Goal: Task Accomplishment & Management: Use online tool/utility

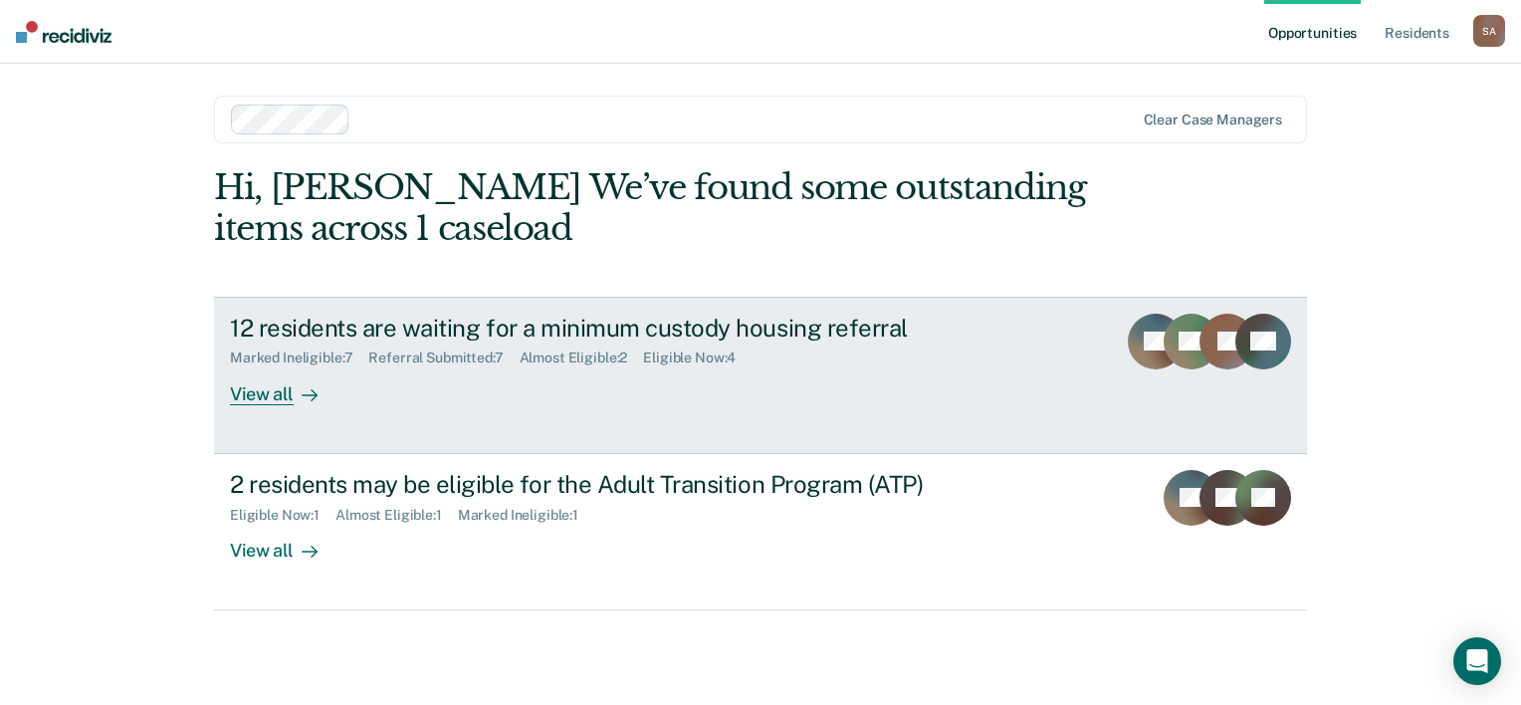
click at [383, 407] on link "12 residents are waiting for a minimum custody housing referral Marked Ineligib…" at bounding box center [760, 375] width 1093 height 157
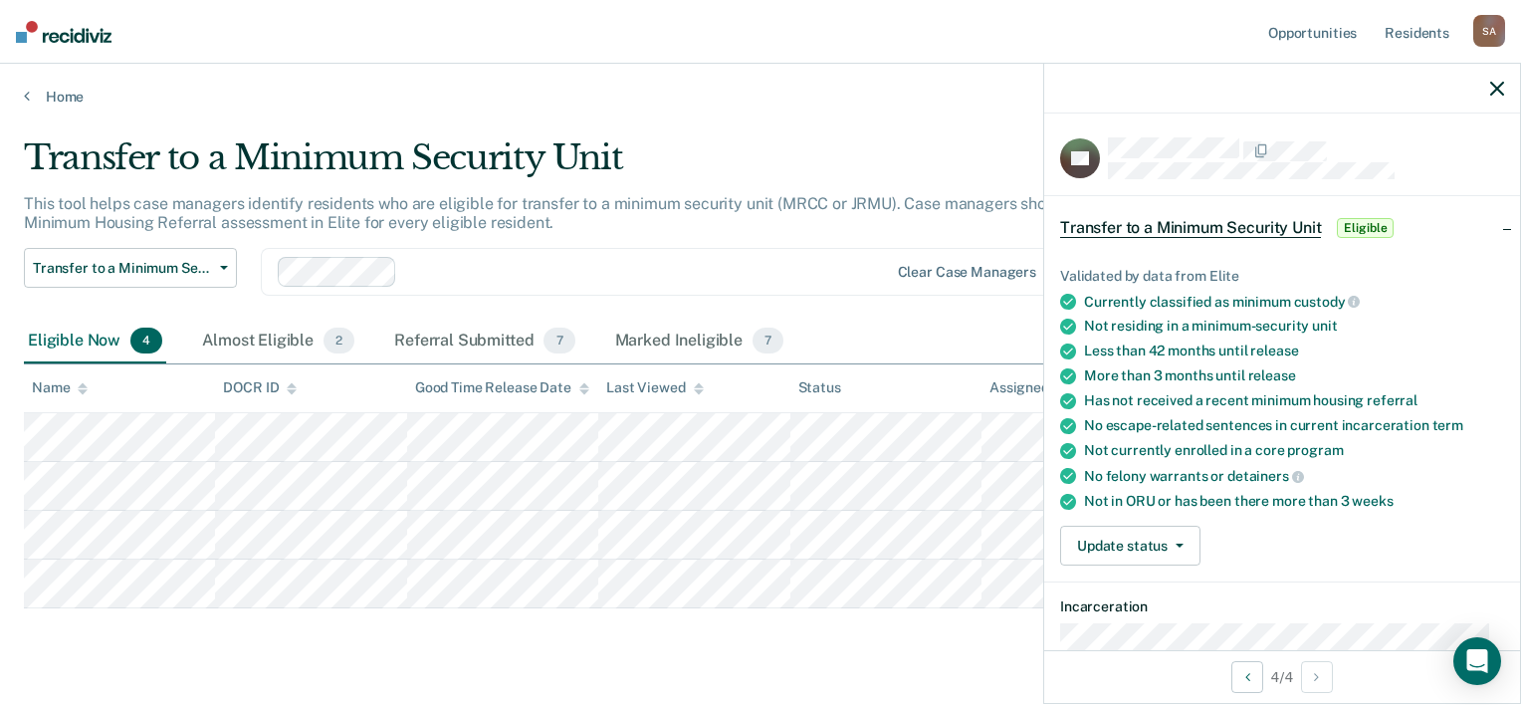
click at [842, 131] on main "Transfer to a Minimum Security Unit This tool helps case managers identify resi…" at bounding box center [760, 402] width 1521 height 593
click at [910, 673] on main "Transfer to a Minimum Security Unit This tool helps case managers identify resi…" at bounding box center [760, 402] width 1521 height 593
click at [285, 343] on div "Almost Eligible 2" at bounding box center [278, 341] width 160 height 44
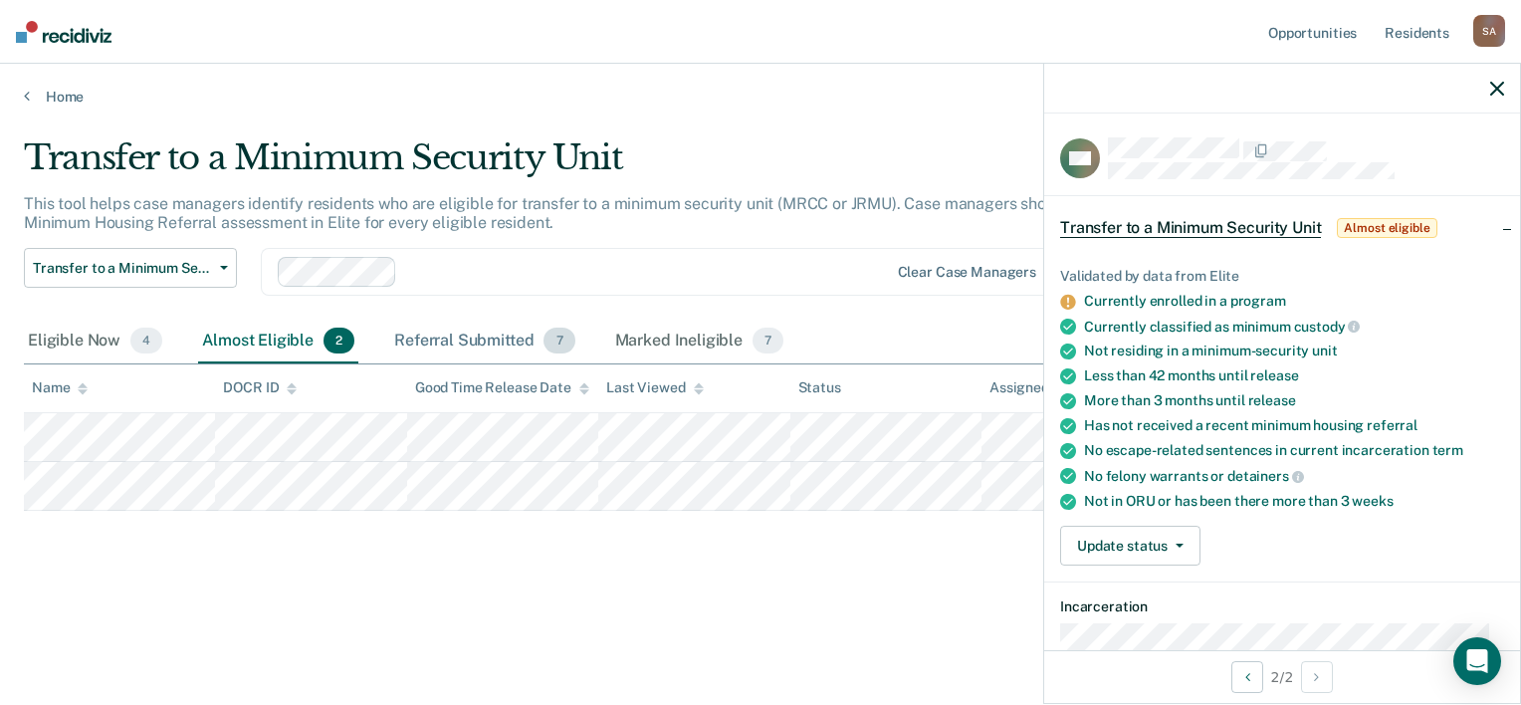
click at [483, 337] on div "Referral Submitted 7" at bounding box center [484, 341] width 188 height 44
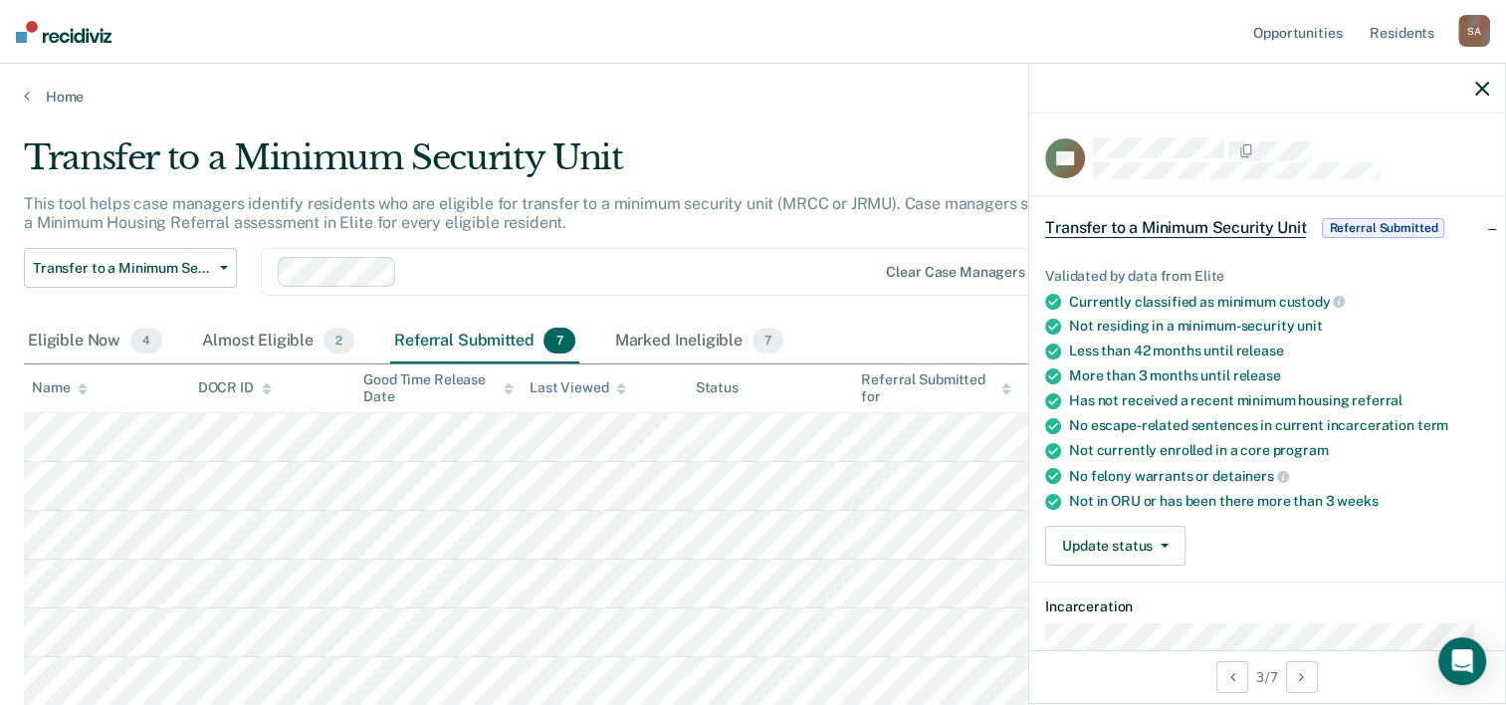
scroll to position [48, 0]
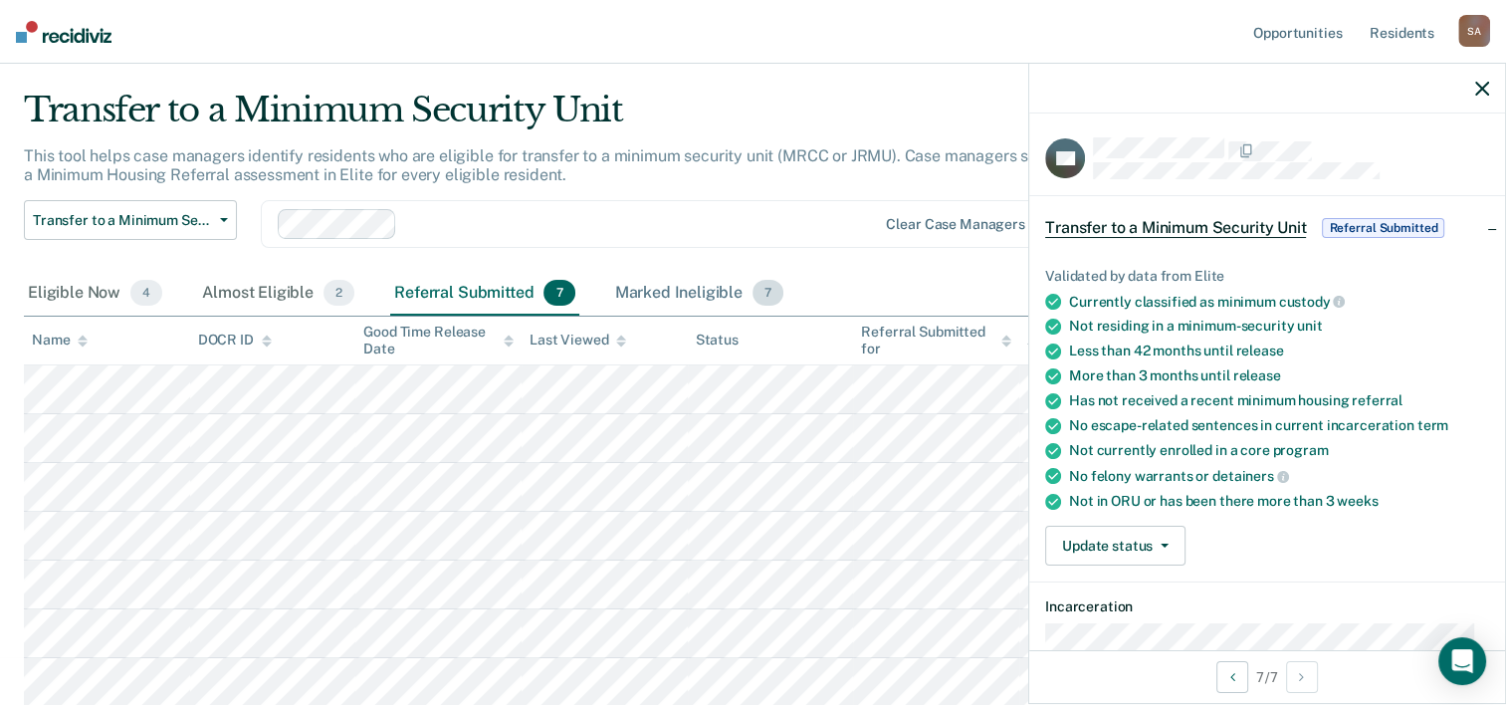
click at [692, 290] on div "Marked Ineligible 7" at bounding box center [699, 294] width 177 height 44
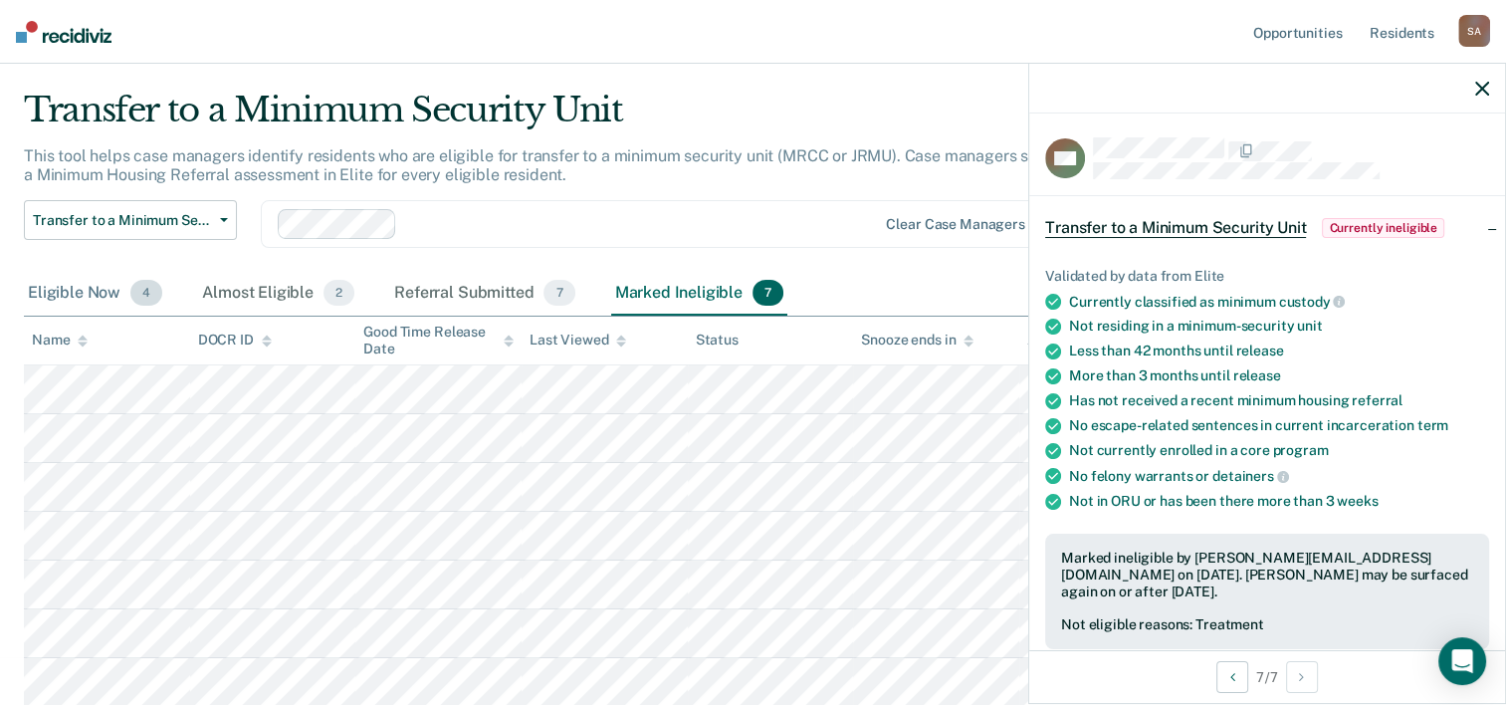
click at [106, 298] on div "Eligible Now 4" at bounding box center [95, 294] width 142 height 44
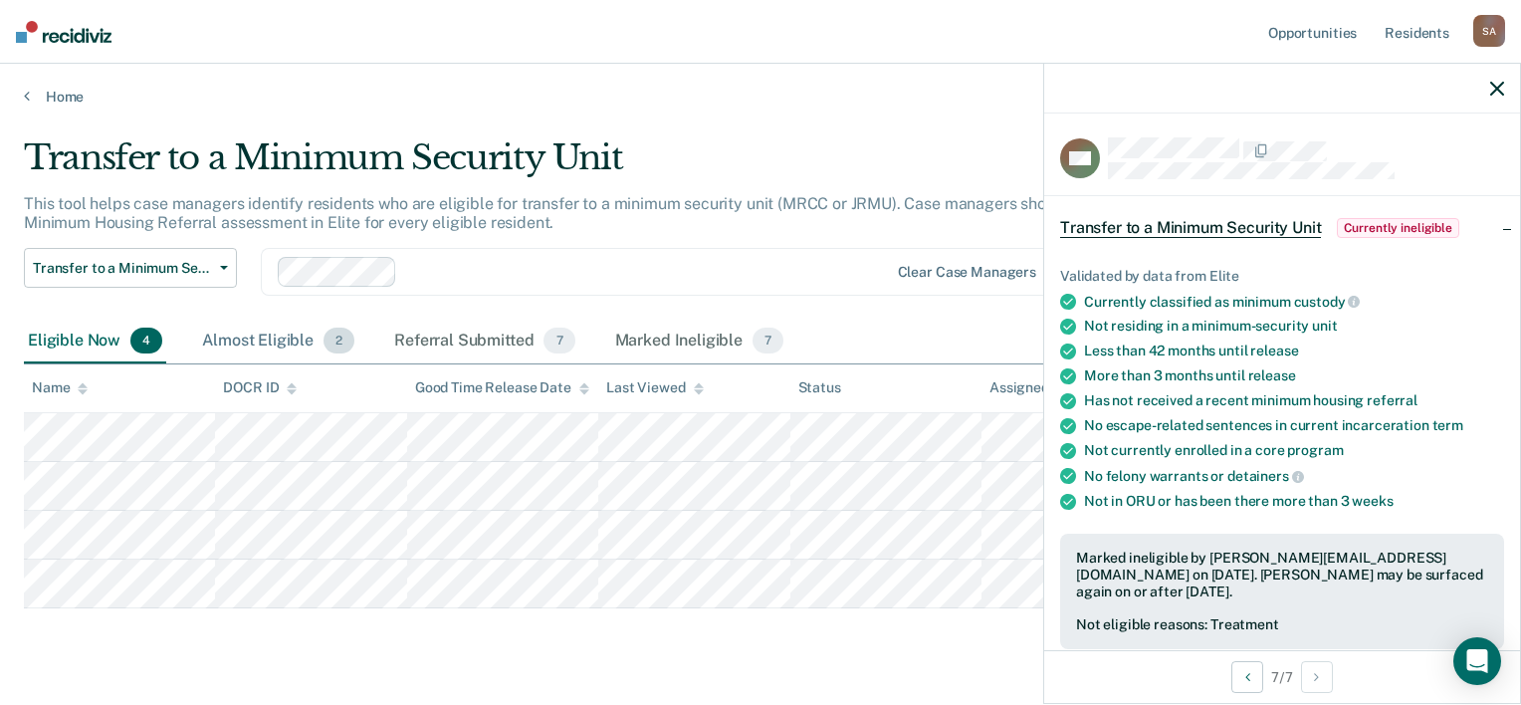
click at [277, 339] on div "Almost Eligible 2" at bounding box center [278, 341] width 160 height 44
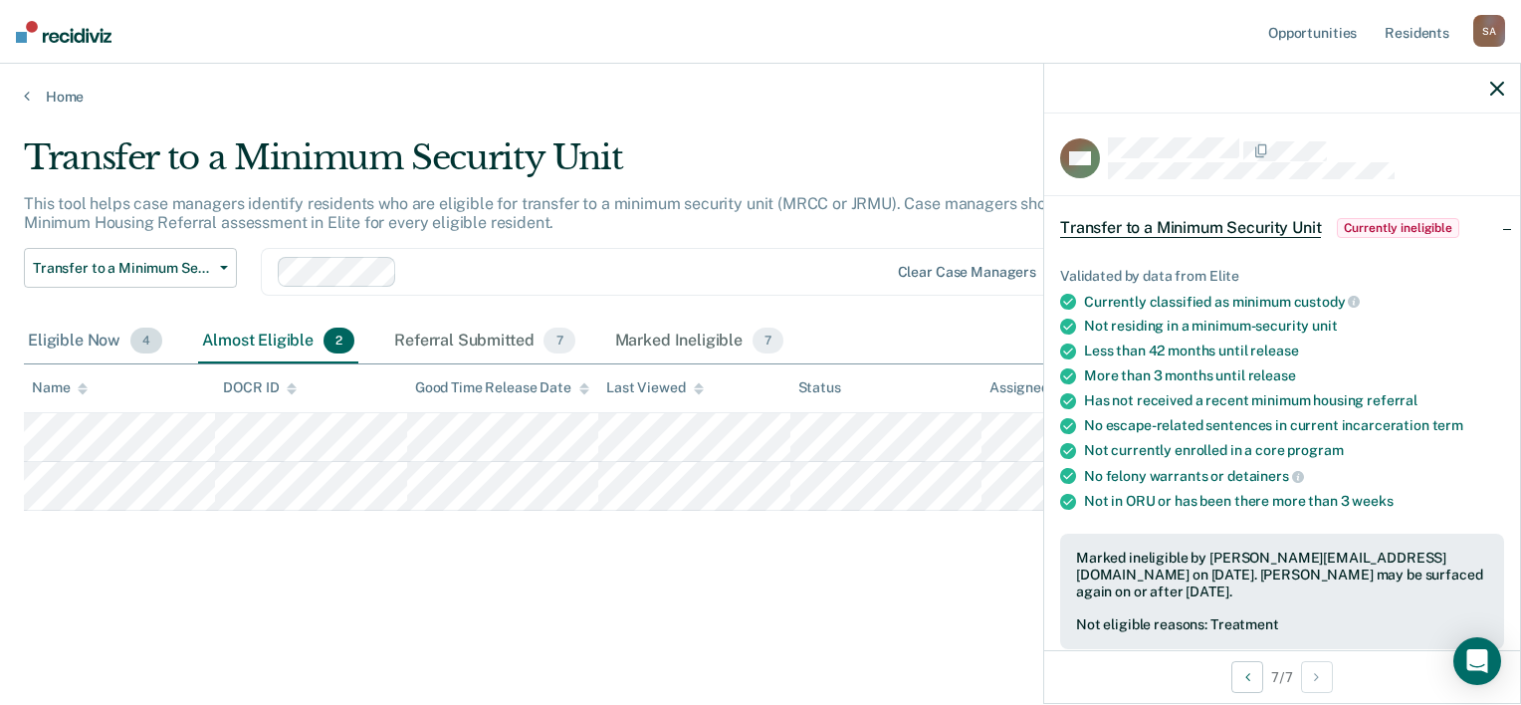
click at [121, 347] on div "Eligible Now 4" at bounding box center [95, 341] width 142 height 44
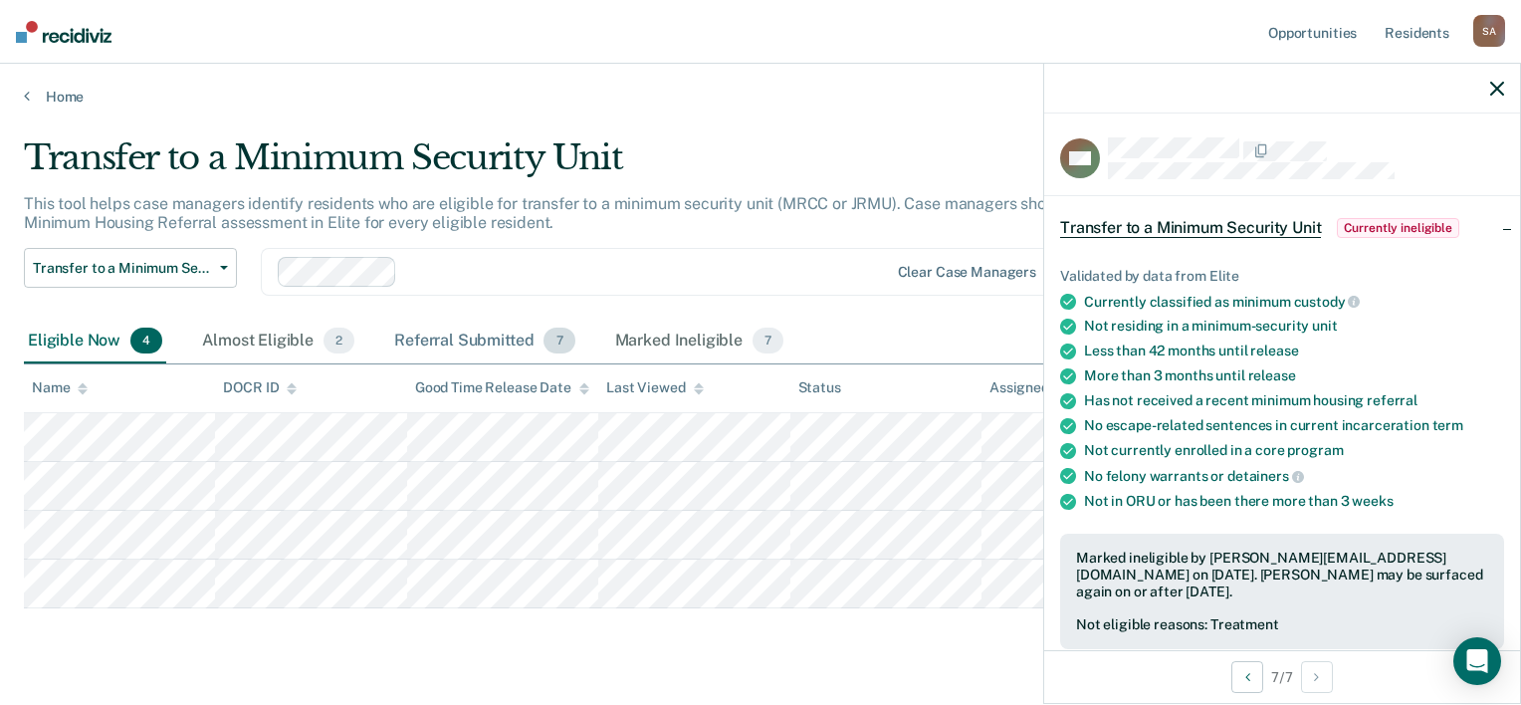
click at [498, 351] on div "Referral Submitted 7" at bounding box center [484, 341] width 188 height 44
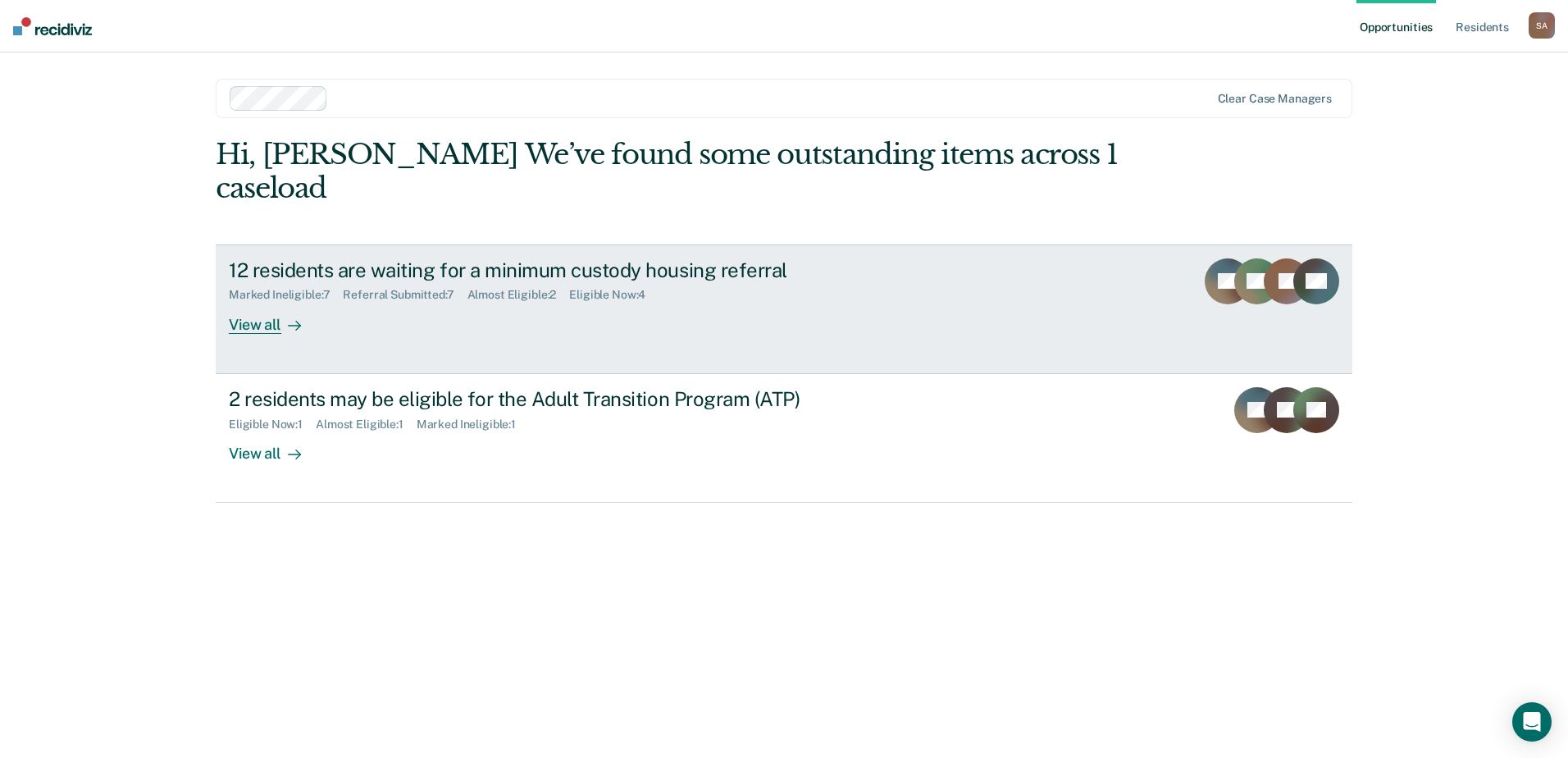
click at [411, 288] on div "Referral Submitted : 7" at bounding box center [405, 294] width 124 height 14
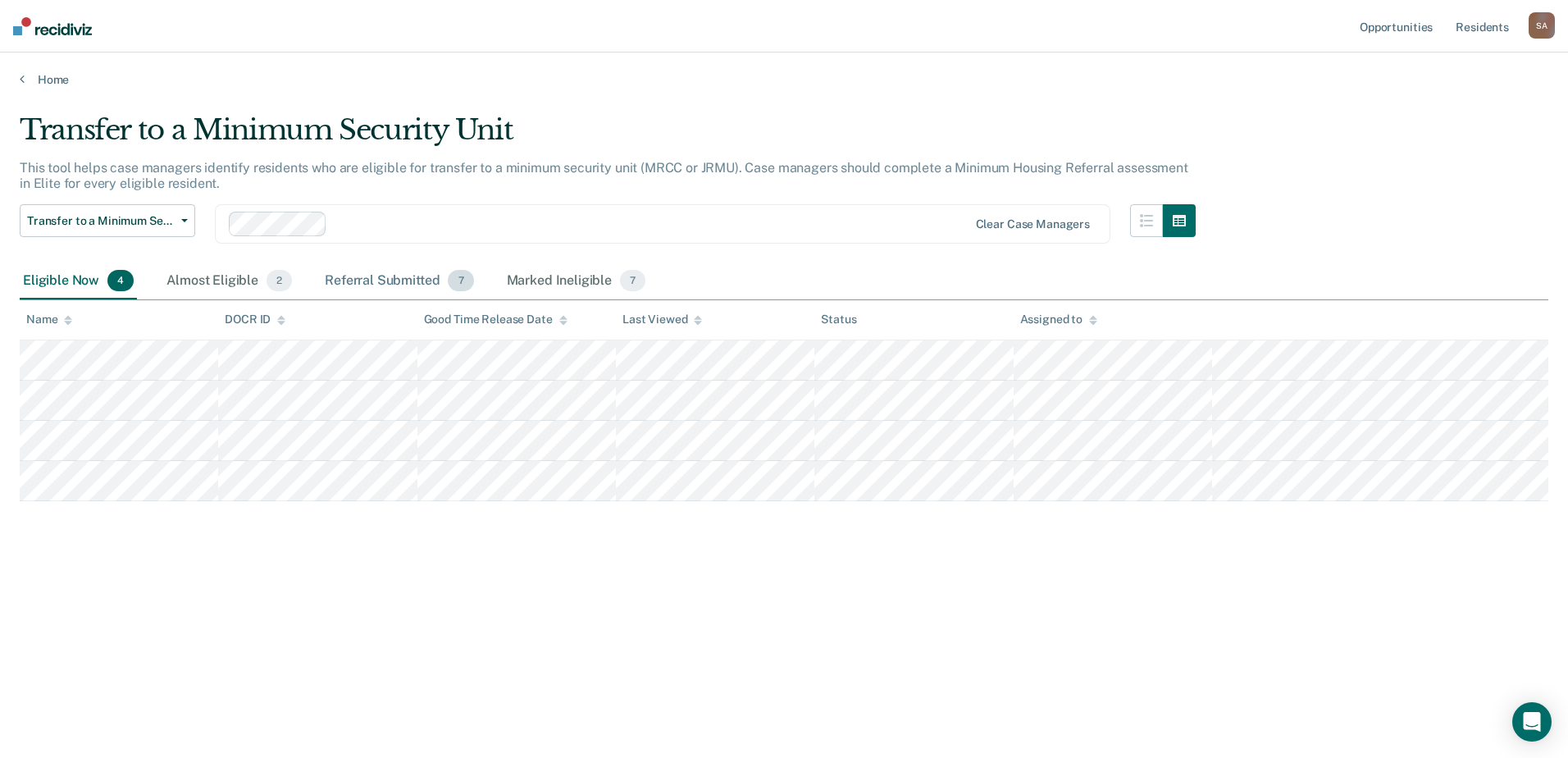
click at [400, 283] on div "Referral Submitted 7" at bounding box center [399, 281] width 155 height 36
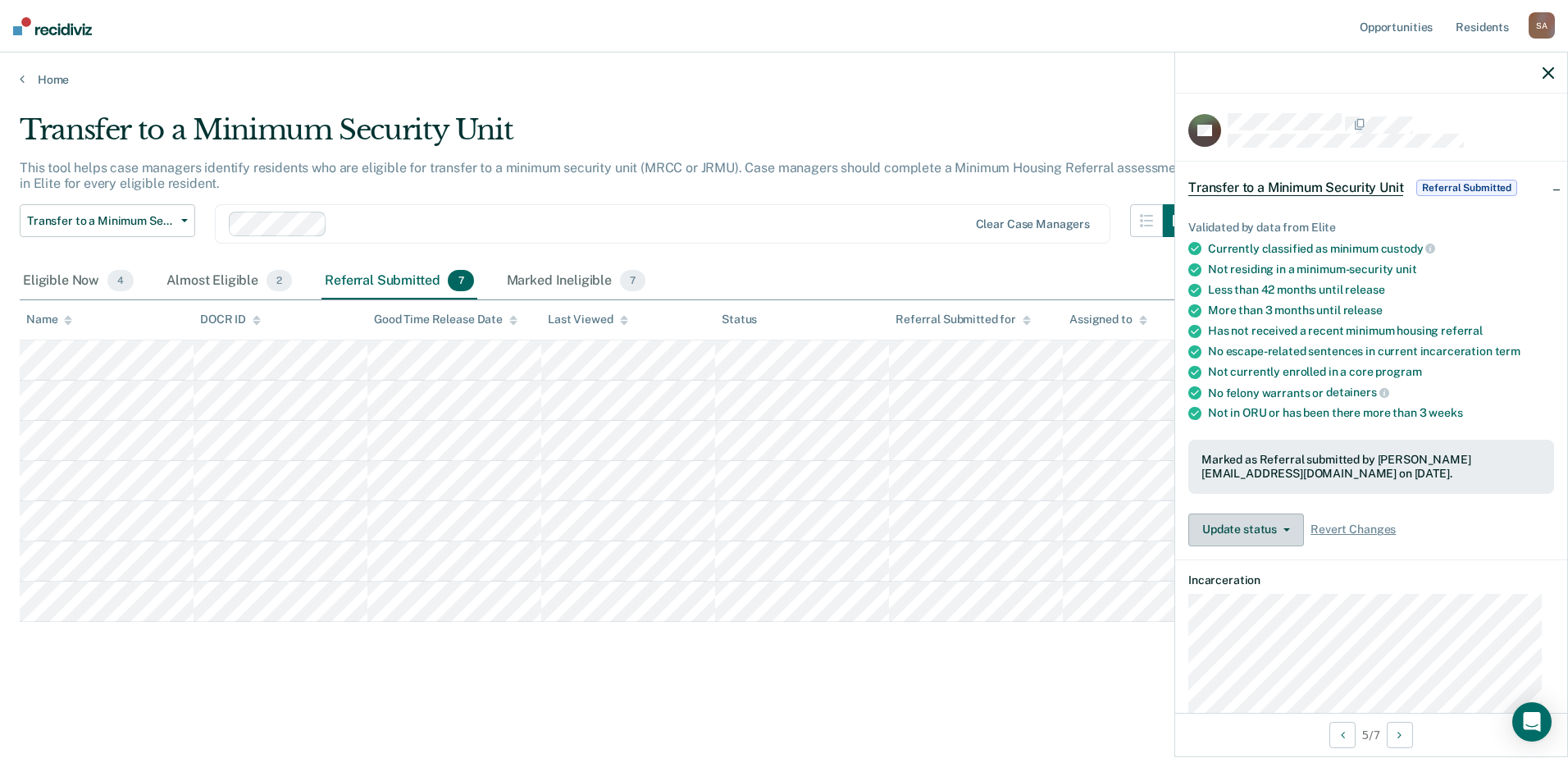
click at [1286, 524] on button "Update status" at bounding box center [1246, 530] width 115 height 33
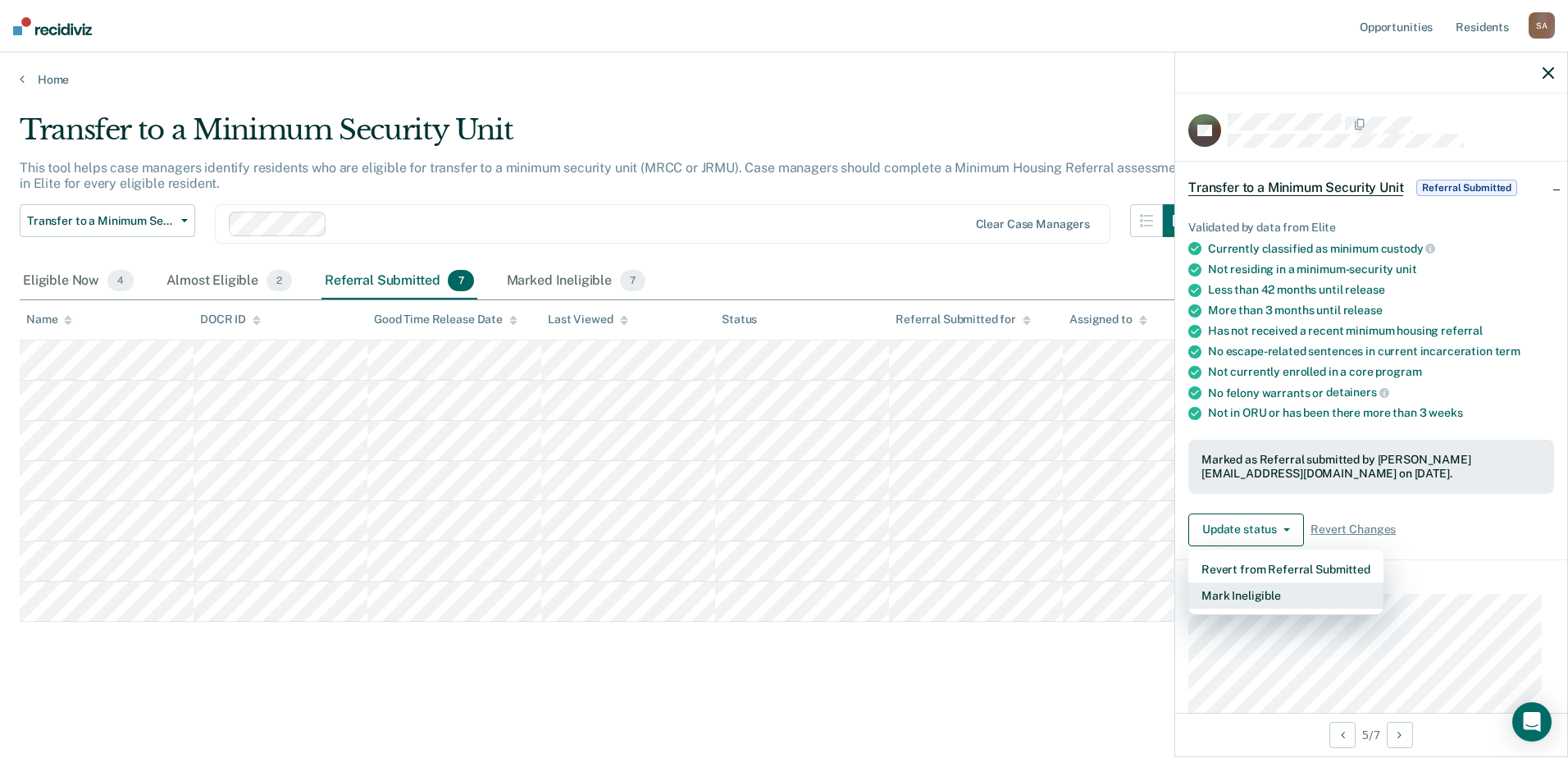
click at [1243, 595] on button "Mark Ineligible" at bounding box center [1285, 596] width 195 height 26
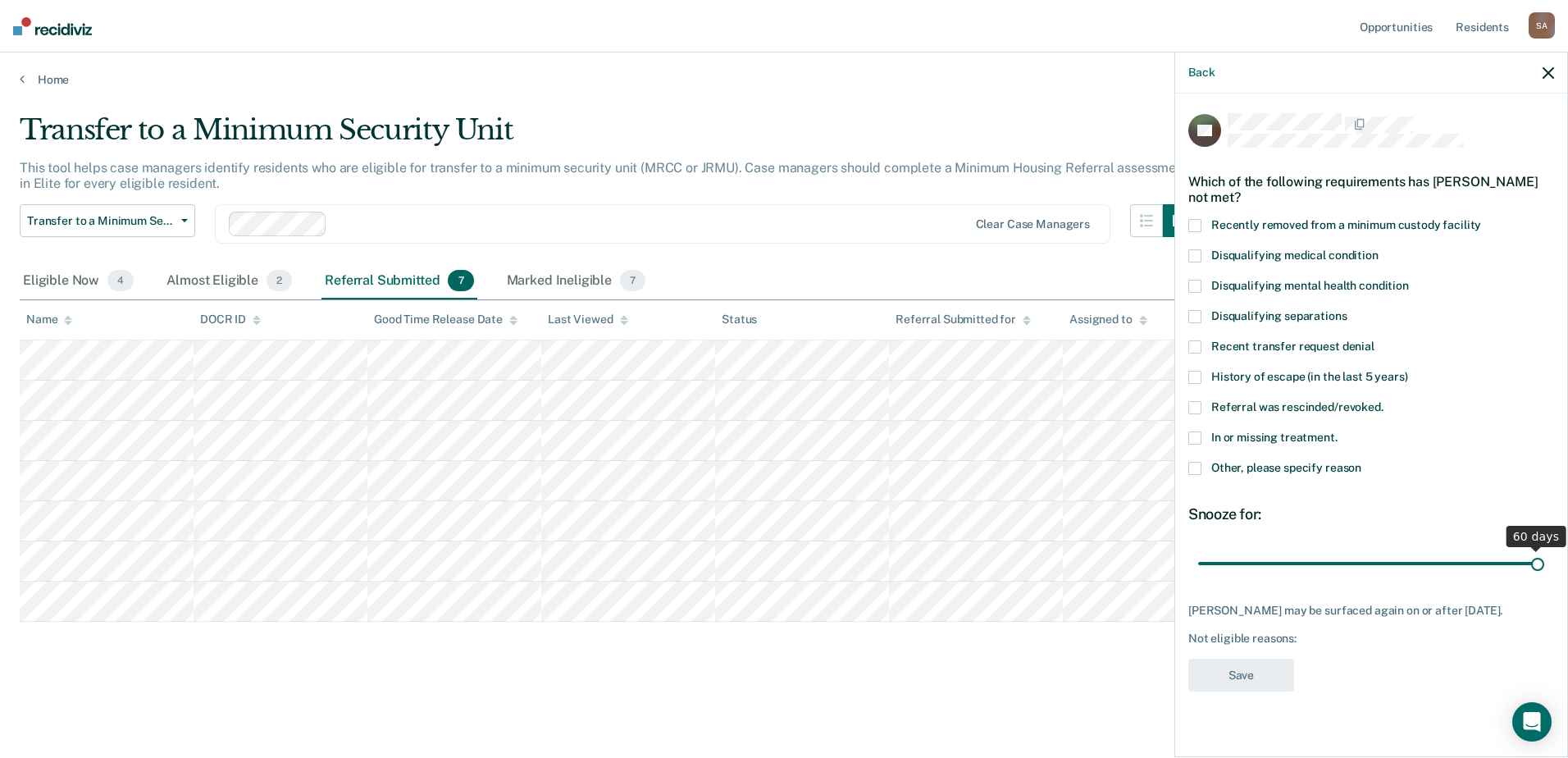
drag, startPoint x: 1370, startPoint y: 560, endPoint x: 1570, endPoint y: 550, distance: 200.2
type input "60"
click at [1544, 550] on input "range" at bounding box center [1371, 563] width 346 height 29
click at [1195, 344] on span at bounding box center [1195, 347] width 13 height 13
click at [1237, 669] on button "Save" at bounding box center [1241, 675] width 105 height 34
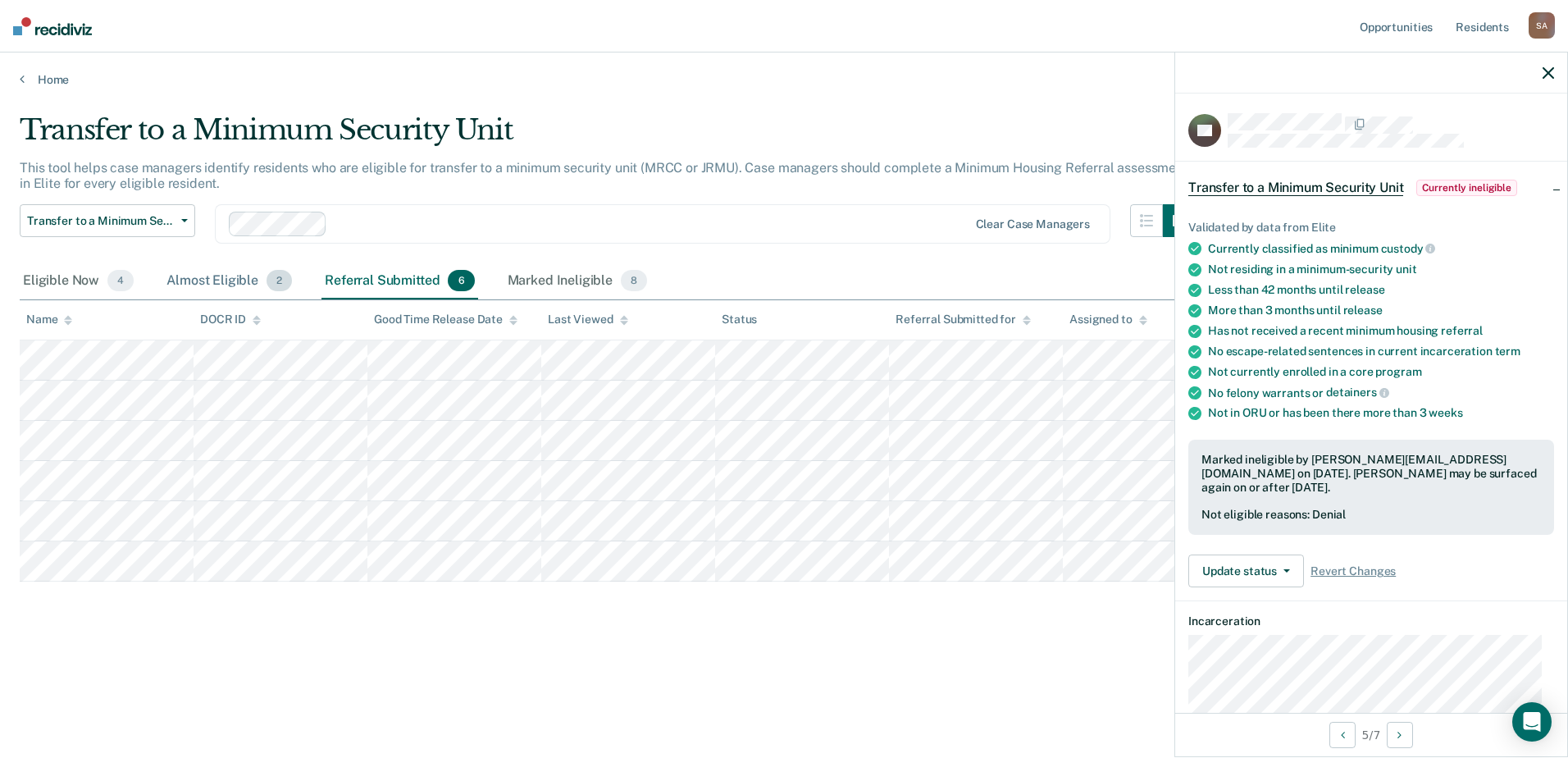
click at [240, 283] on div "Almost Eligible 2" at bounding box center [229, 281] width 132 height 36
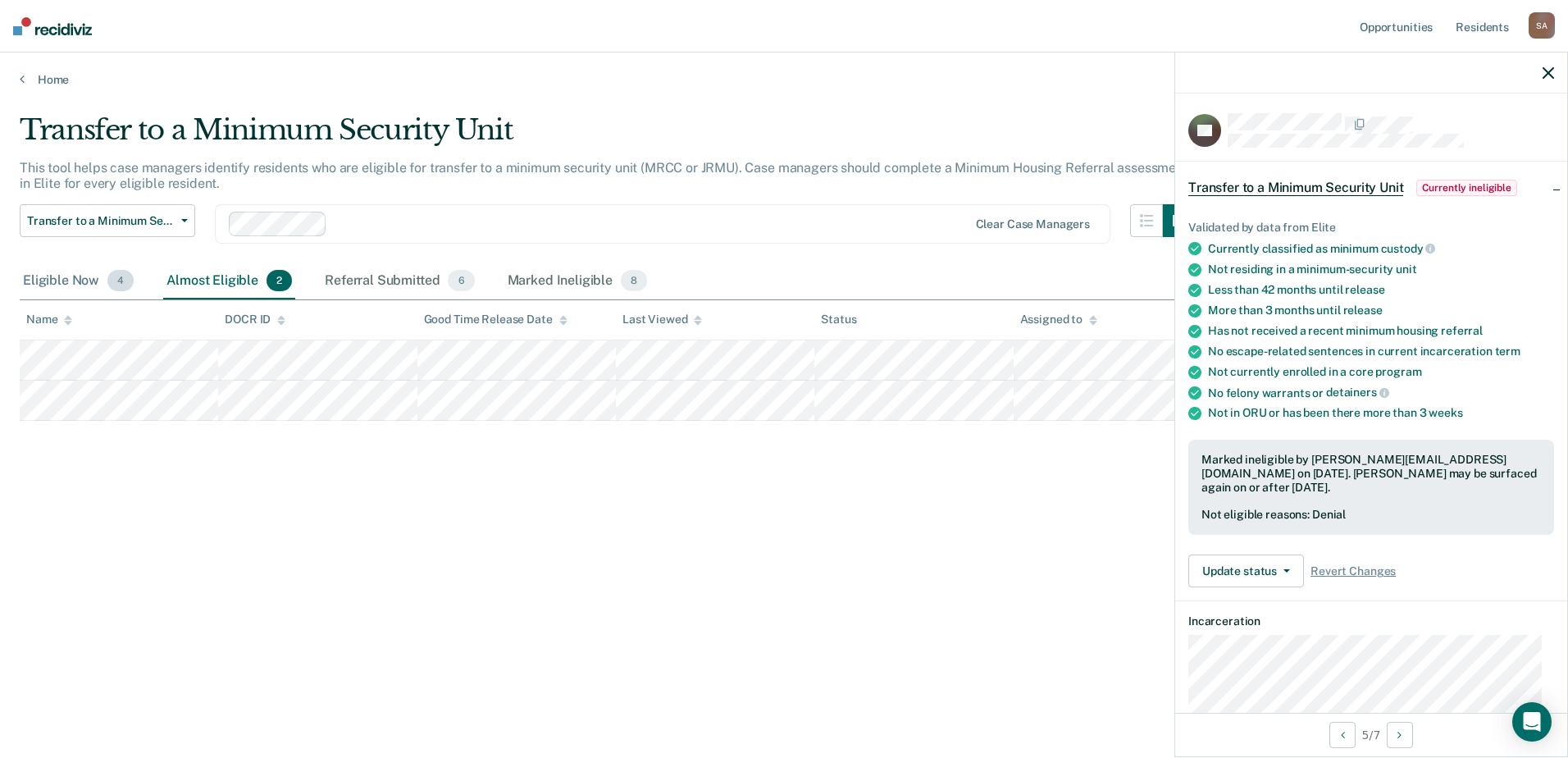
click at [80, 278] on div "Eligible Now 4" at bounding box center [78, 281] width 117 height 36
